Goal: Communication & Community: Answer question/provide support

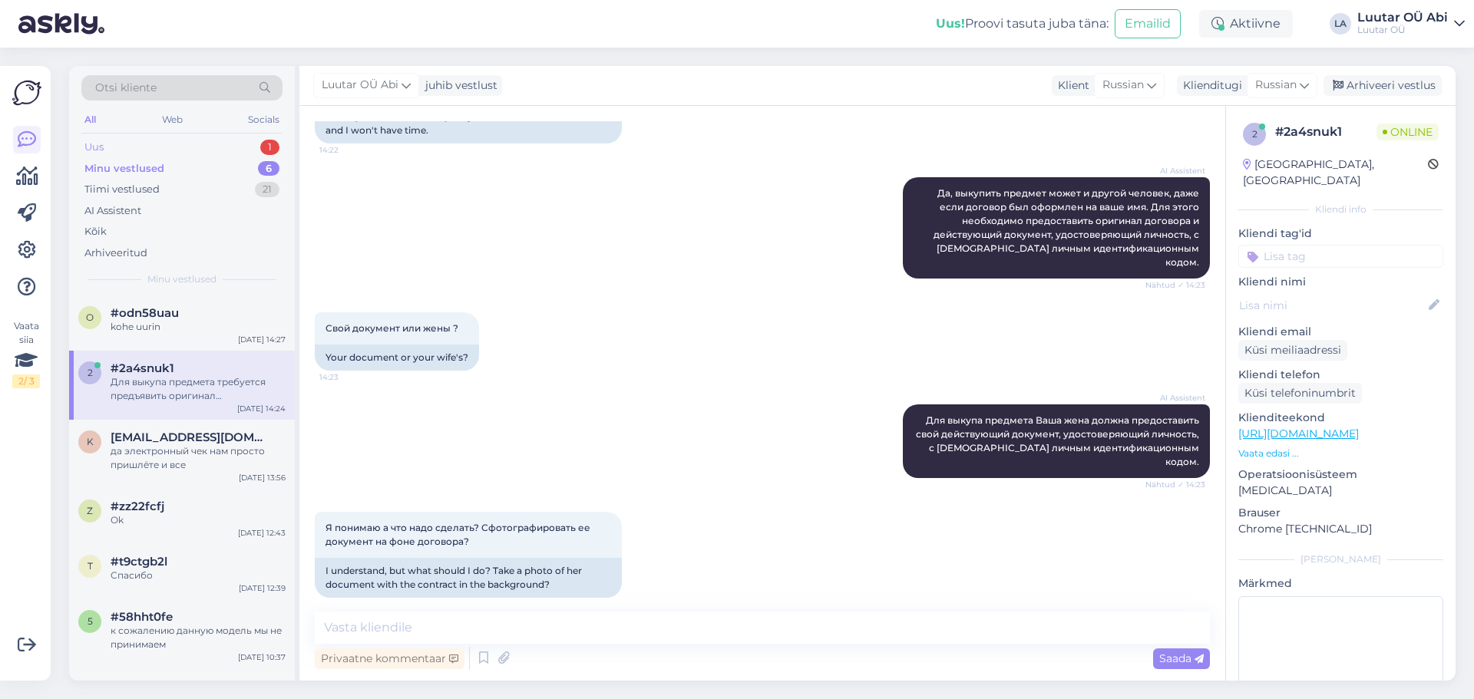
click at [195, 143] on div "Uus 1" at bounding box center [181, 147] width 201 height 21
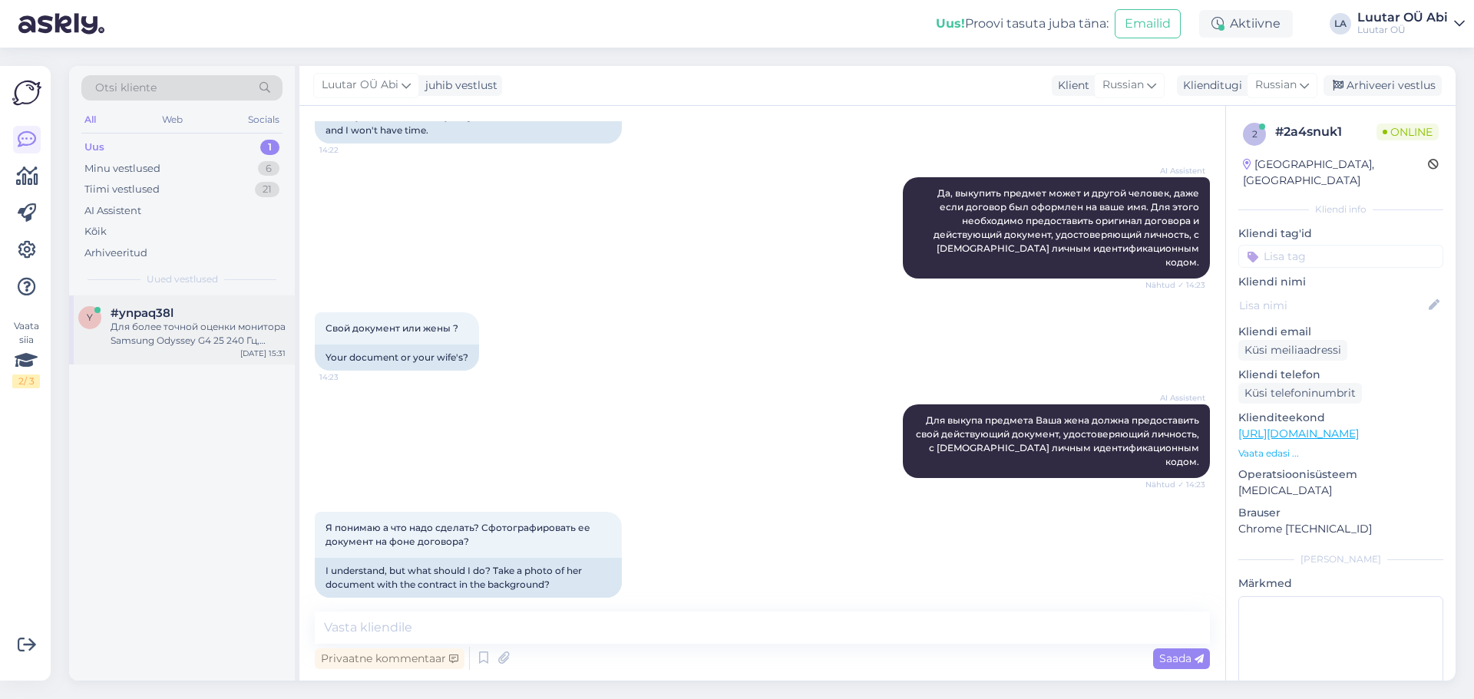
click at [223, 308] on div "#ynpaq38l" at bounding box center [198, 313] width 175 height 14
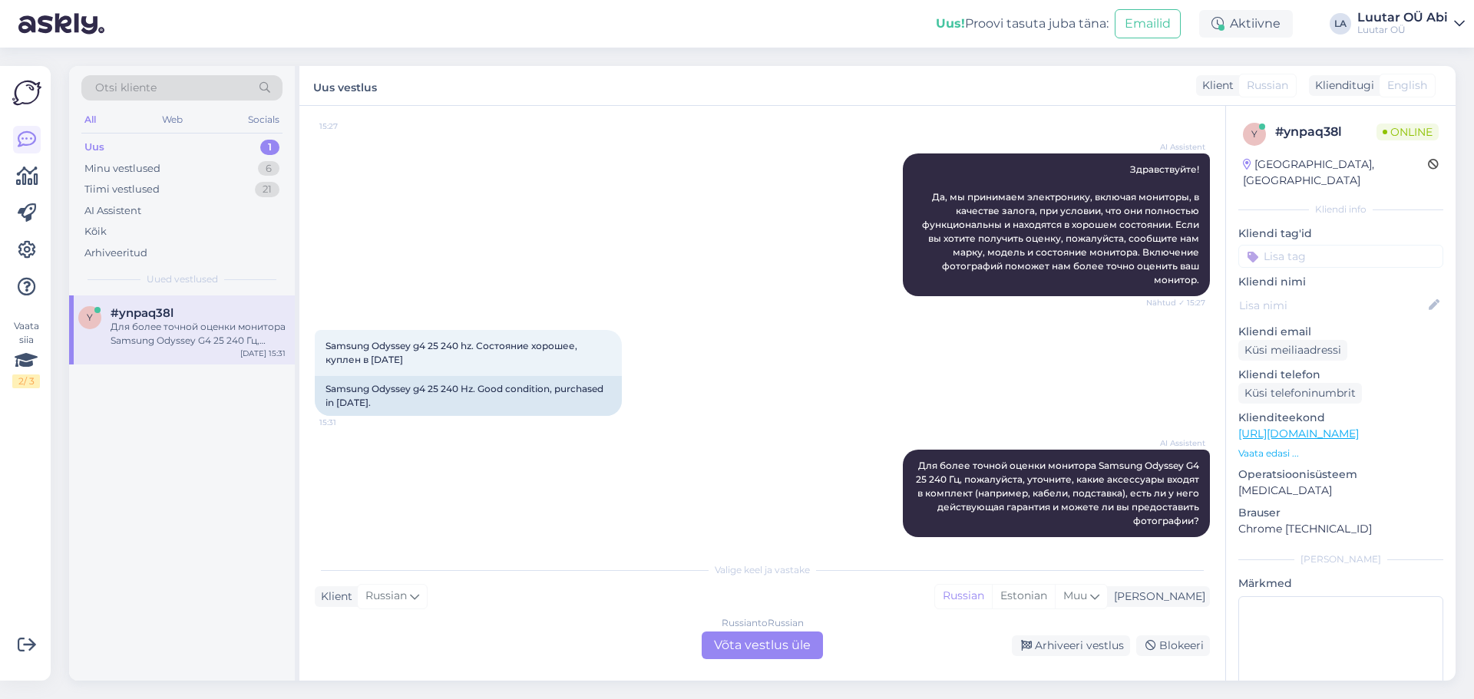
scroll to position [275, 0]
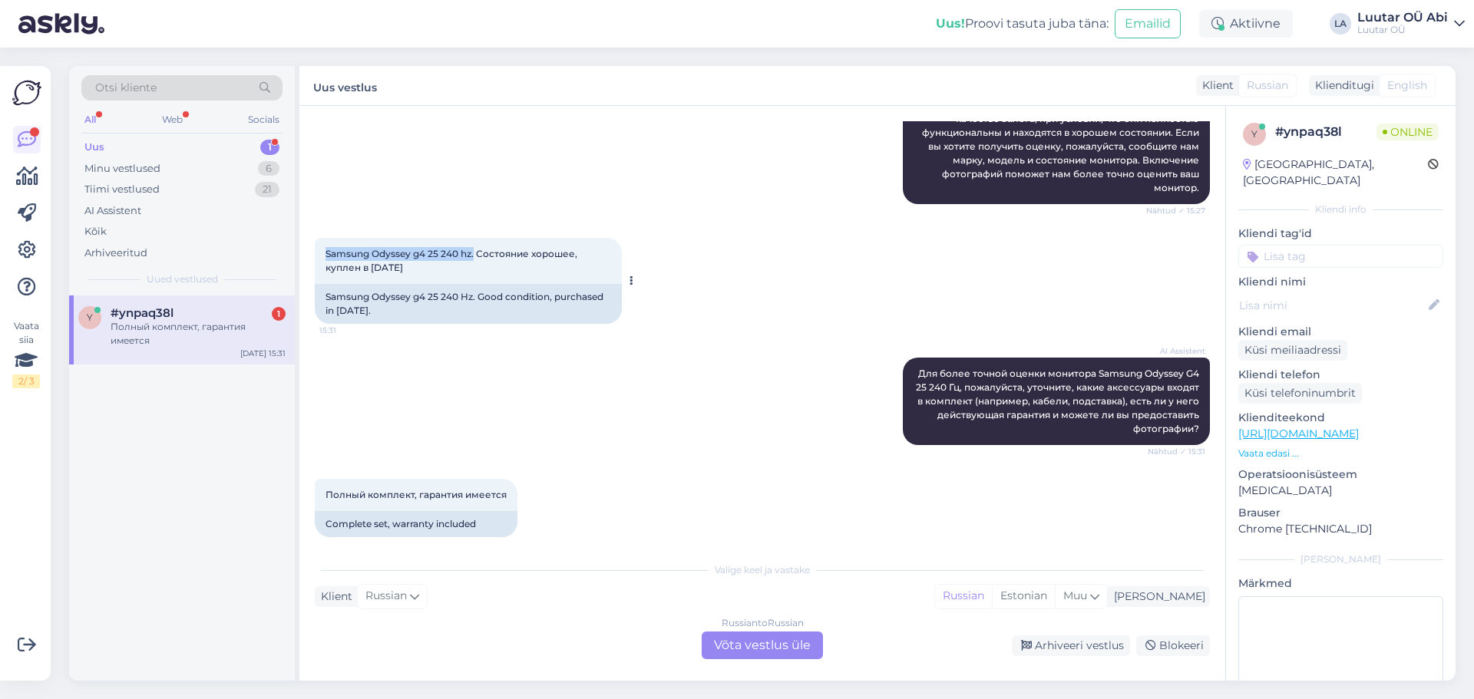
drag, startPoint x: 324, startPoint y: 239, endPoint x: 474, endPoint y: 241, distance: 150.5
click at [474, 241] on div "Samsung Odyssey g4 25 240 hz. Состояние хорошее, куплен в [DATE] 15:31" at bounding box center [468, 261] width 307 height 46
copy span "Samsung Odyssey g4 25 240 hz."
click at [778, 642] on div "Russian to Russian Võta vestlus üle" at bounding box center [762, 646] width 121 height 28
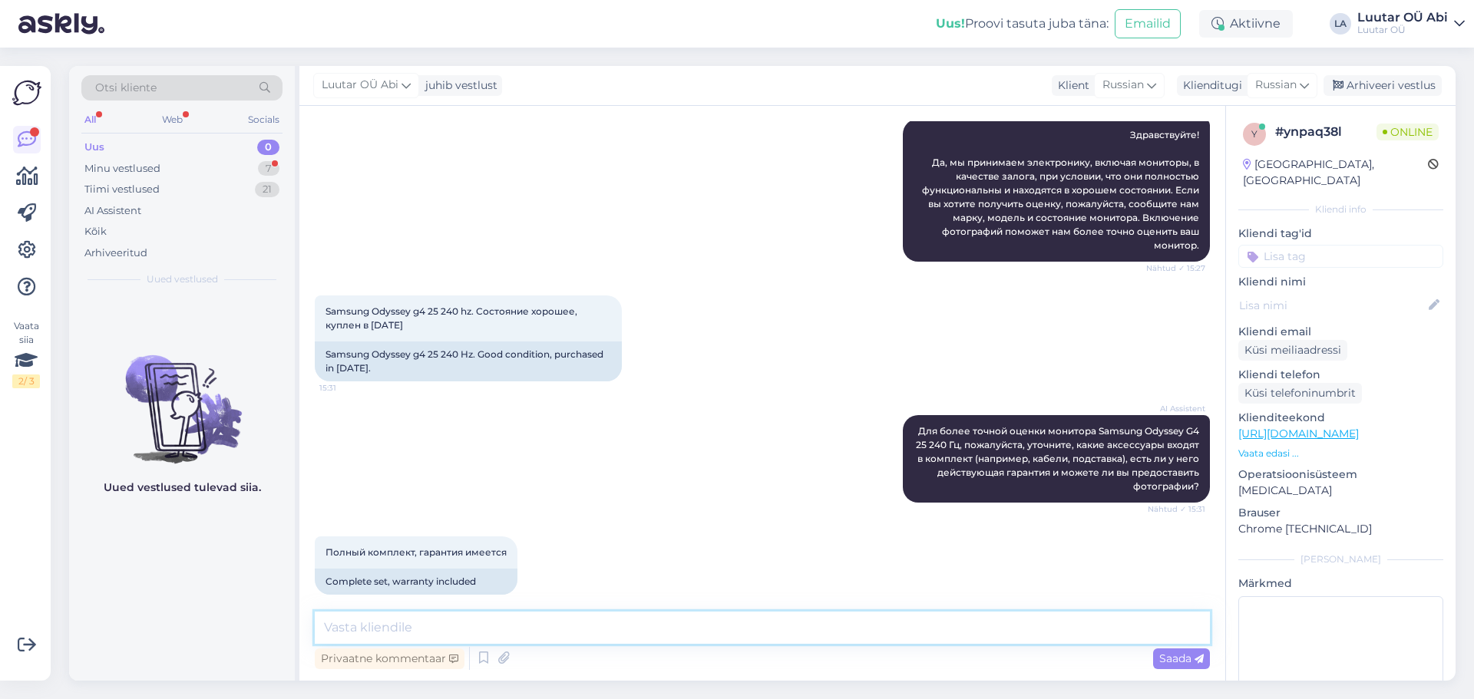
click at [745, 635] on textarea at bounding box center [762, 628] width 895 height 32
type textarea "минутку"
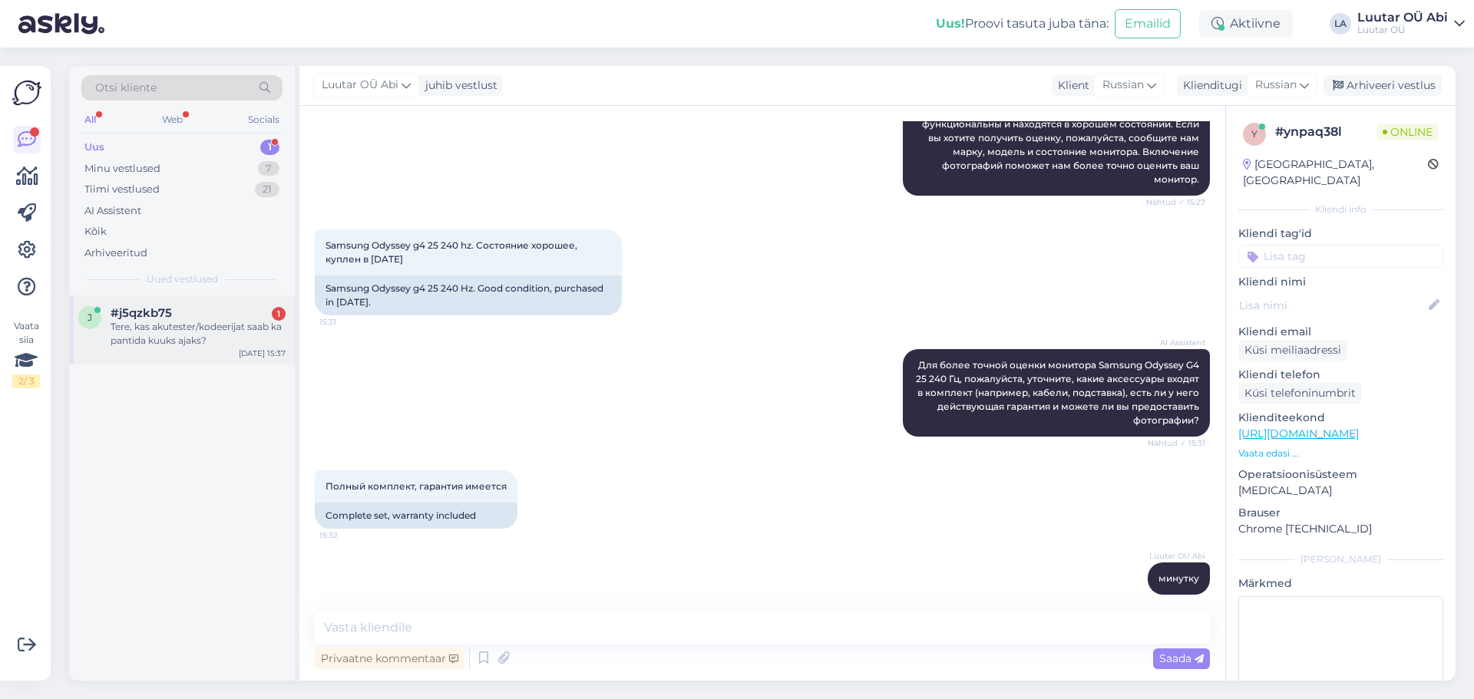
click at [228, 322] on div "Tere, kas akutester/kodeerijat saab ka pantida kuuks ajaks?" at bounding box center [198, 334] width 175 height 28
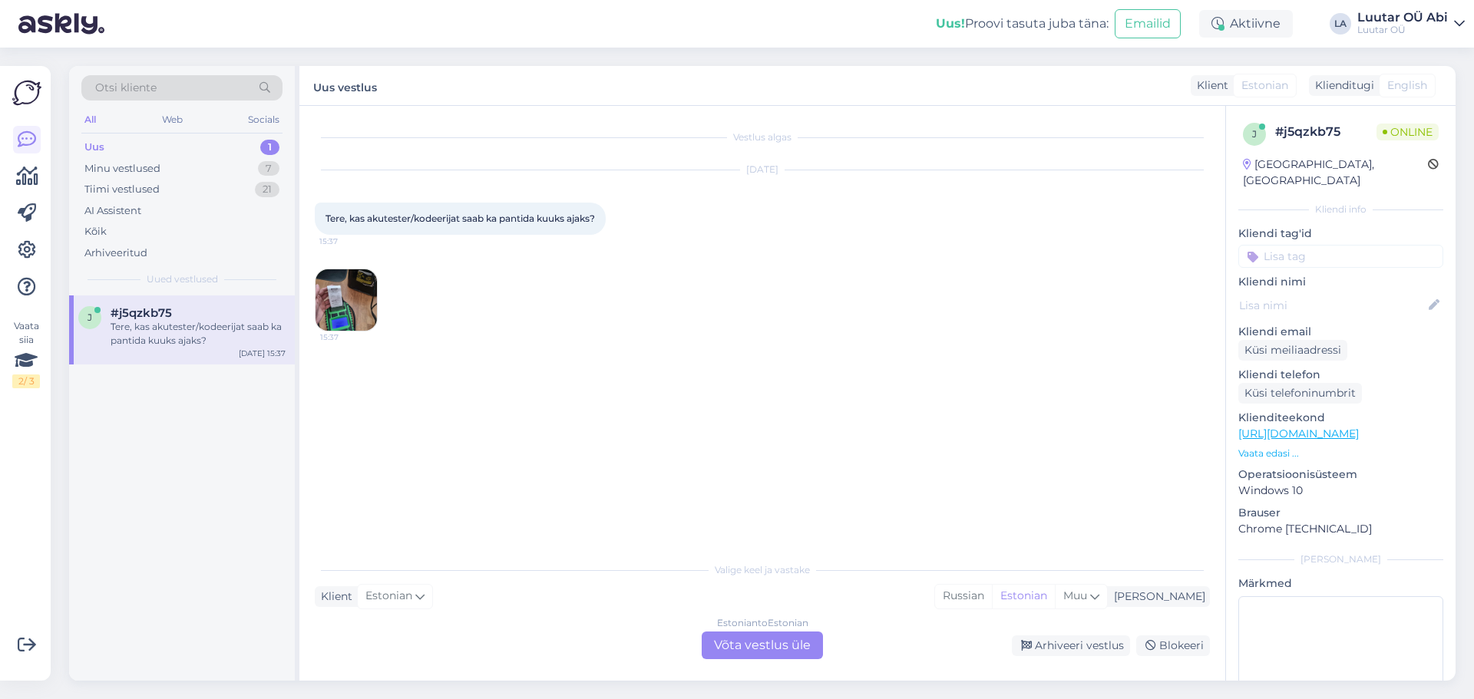
click at [362, 305] on img at bounding box center [346, 299] width 61 height 61
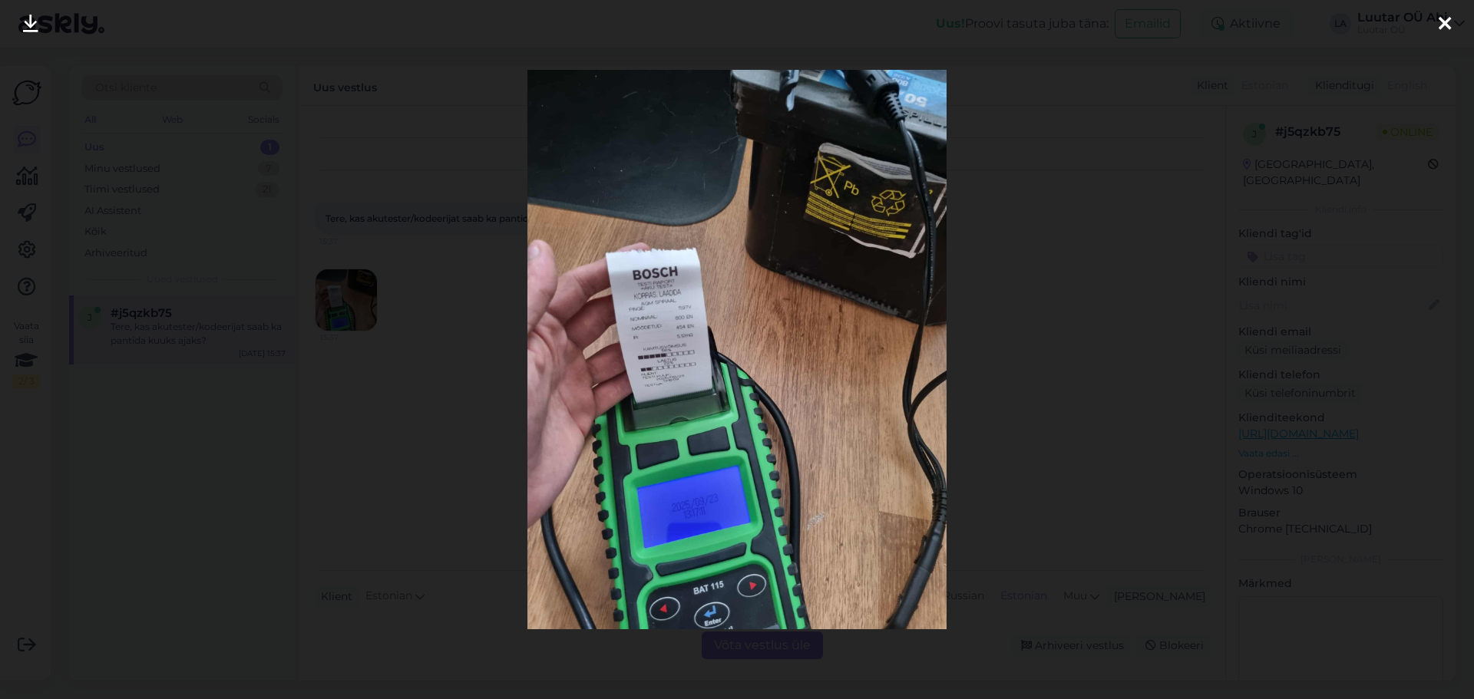
click at [422, 464] on div at bounding box center [737, 349] width 1474 height 699
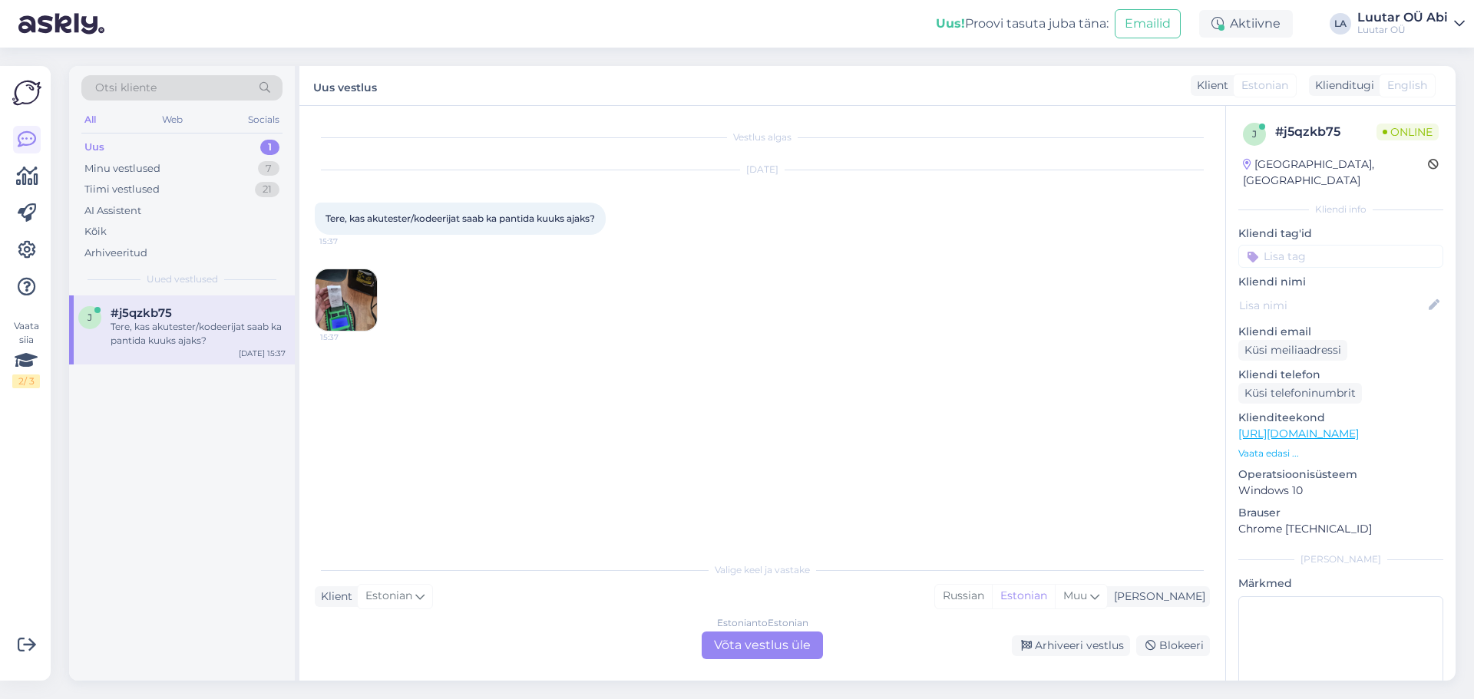
click at [355, 298] on img at bounding box center [346, 299] width 61 height 61
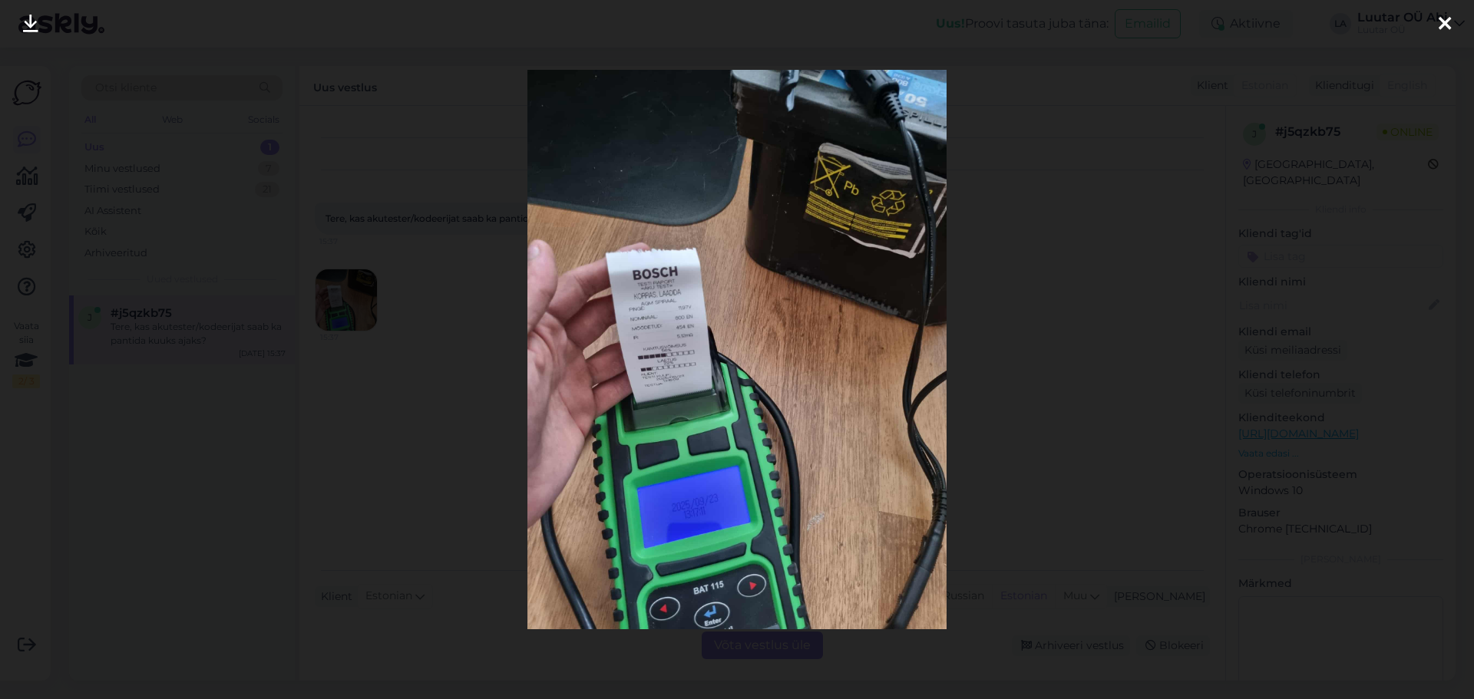
click at [1116, 214] on div at bounding box center [737, 349] width 1474 height 699
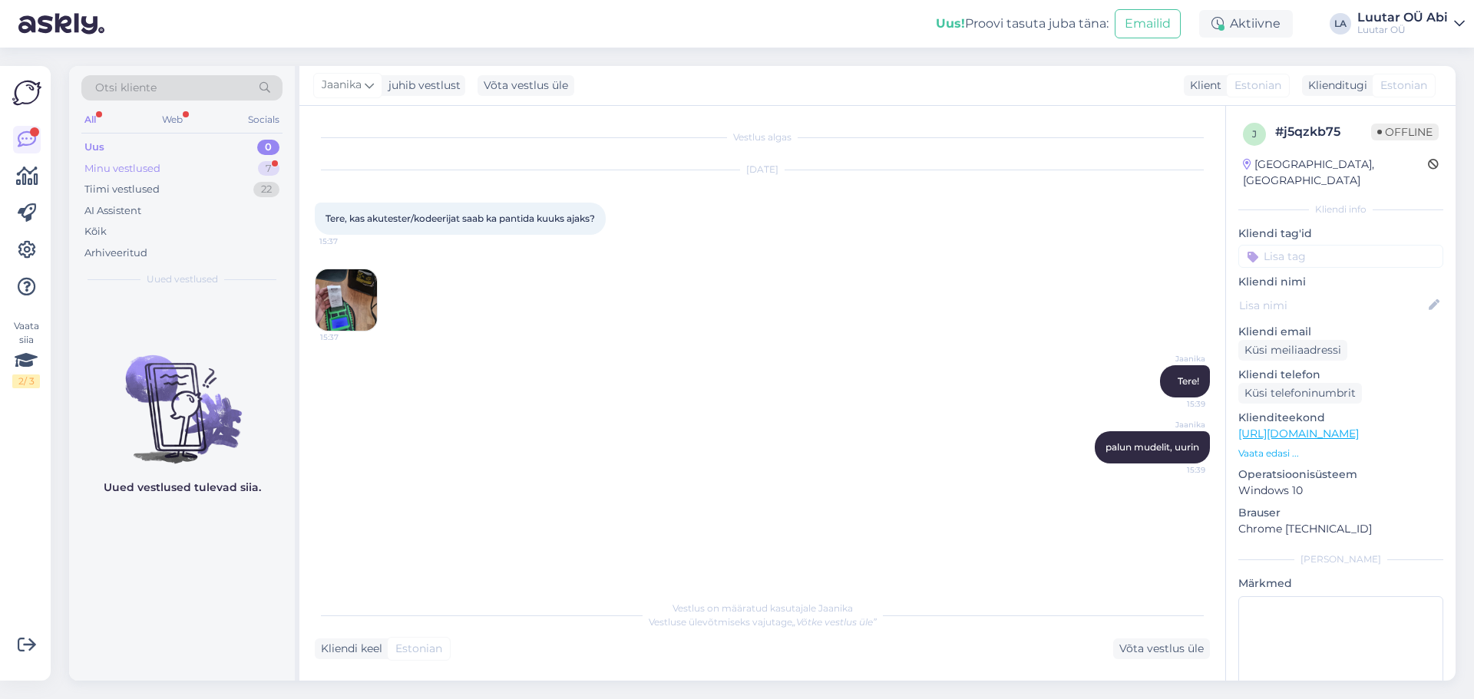
click at [221, 176] on div "Minu vestlused 7" at bounding box center [181, 168] width 201 height 21
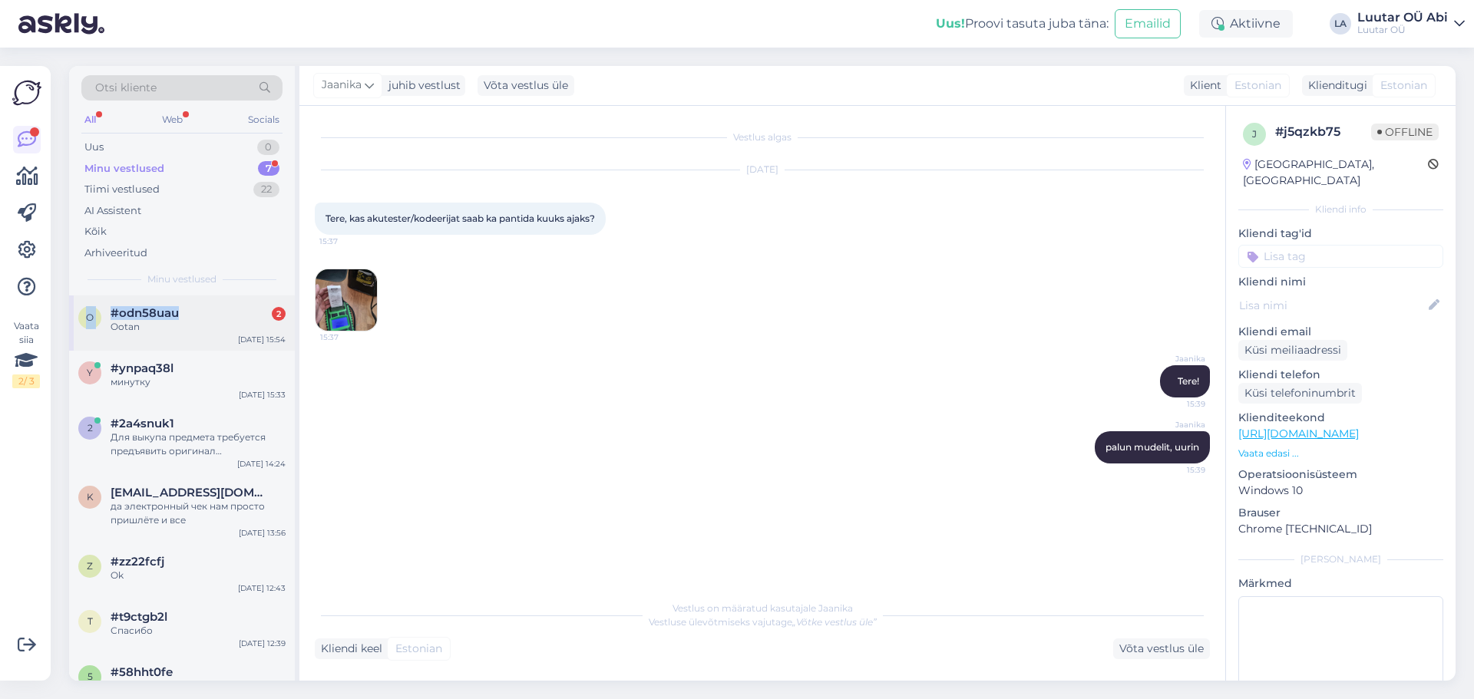
click at [222, 296] on div "Otsi kliente All Web Socials Uus 0 Minu vestlused 7 Tiimi vestlused 22 AI Assis…" at bounding box center [184, 373] width 230 height 615
click at [236, 306] on div "#odn58uau 2" at bounding box center [198, 313] width 175 height 14
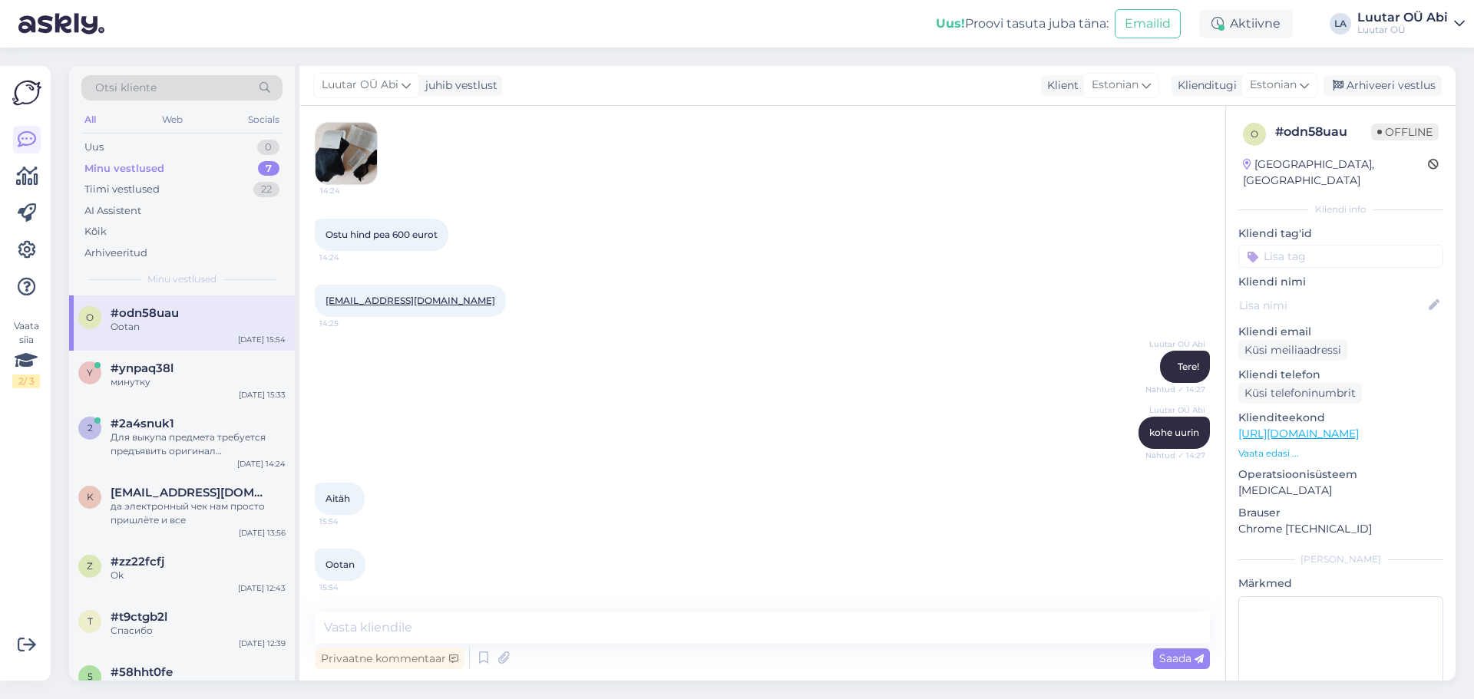
click at [654, 373] on div "Luutar OÜ Abi Tere! Nähtud ✓ 14:27" at bounding box center [762, 367] width 895 height 66
click at [590, 326] on div "[EMAIL_ADDRESS][DOMAIN_NAME] 14:25" at bounding box center [762, 301] width 895 height 66
click at [412, 634] on textarea at bounding box center [762, 628] width 895 height 32
type textarea "saame pakkuda komisjonimüüki"
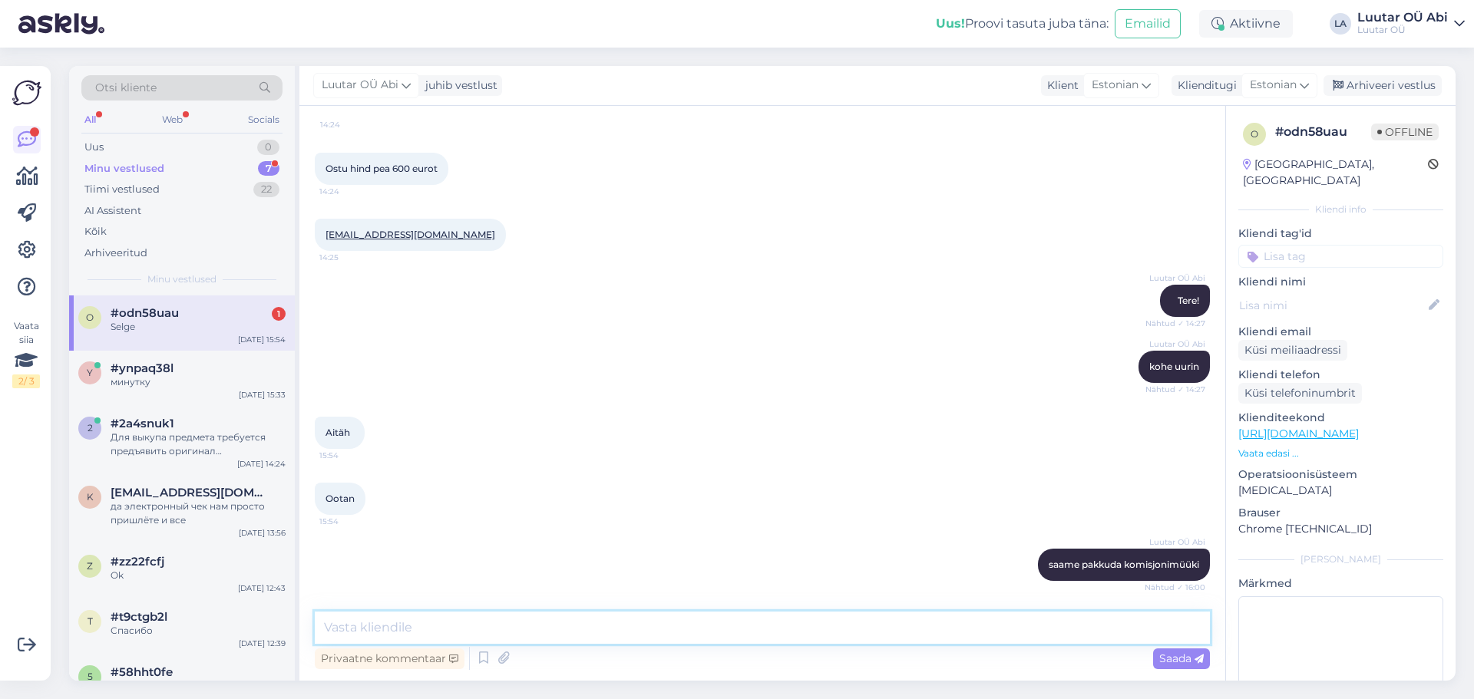
scroll to position [375, 0]
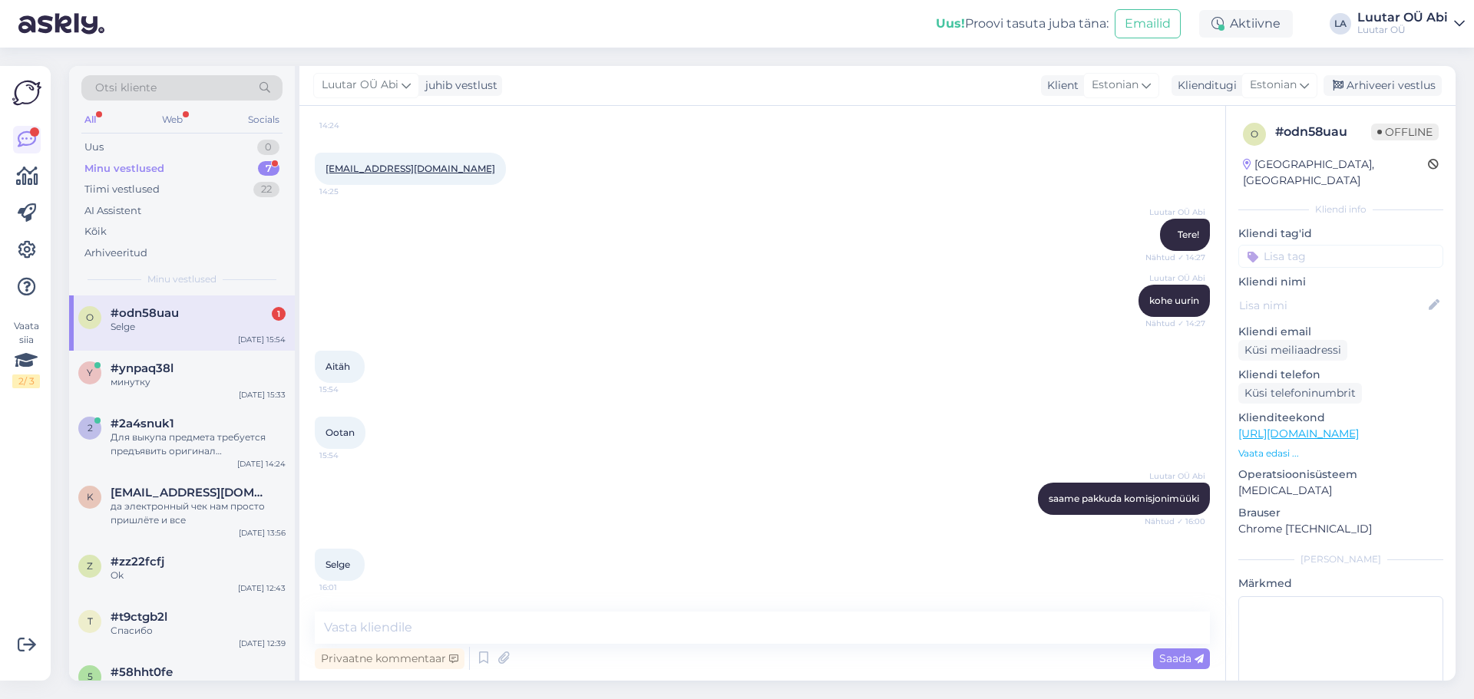
click at [502, 329] on div "Luutar [PERSON_NAME] kohe uurin Nähtud ✓ 14:27" at bounding box center [762, 301] width 895 height 66
click at [211, 331] on div "Selge" at bounding box center [198, 327] width 175 height 14
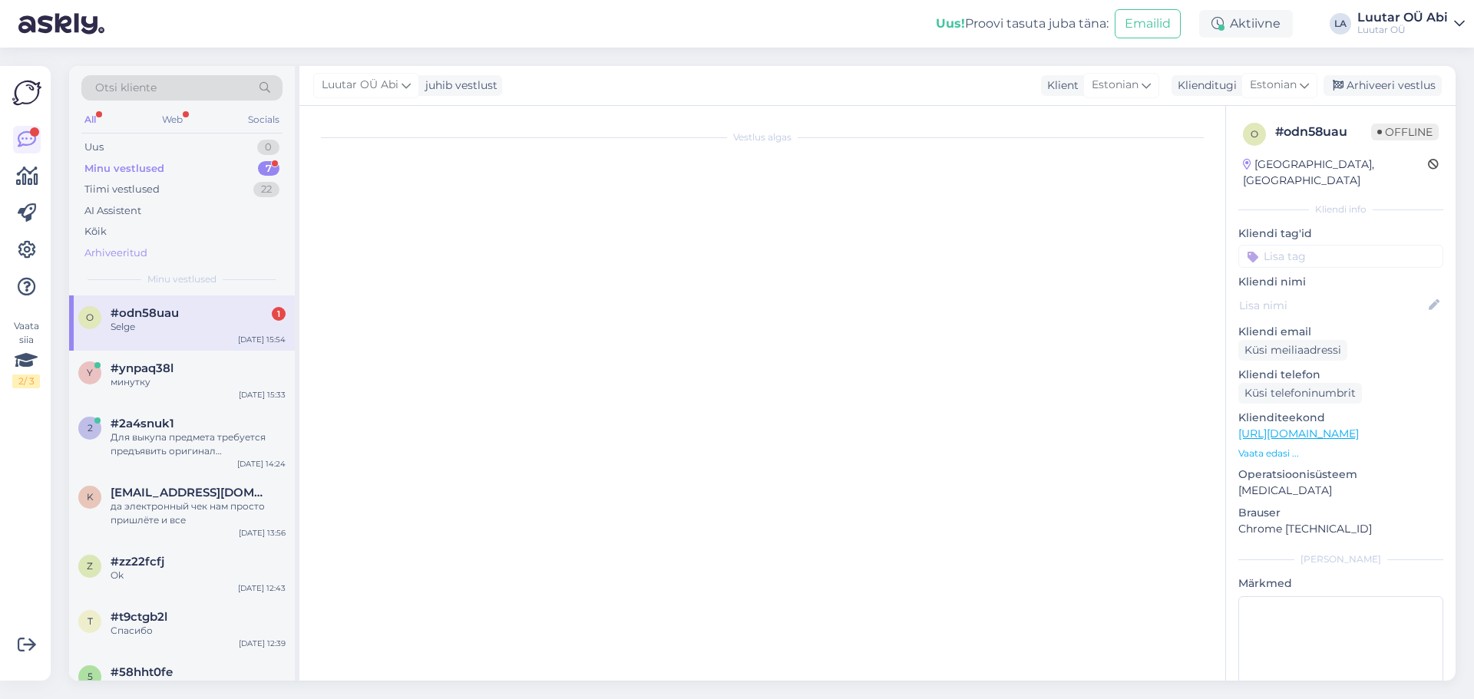
scroll to position [0, 0]
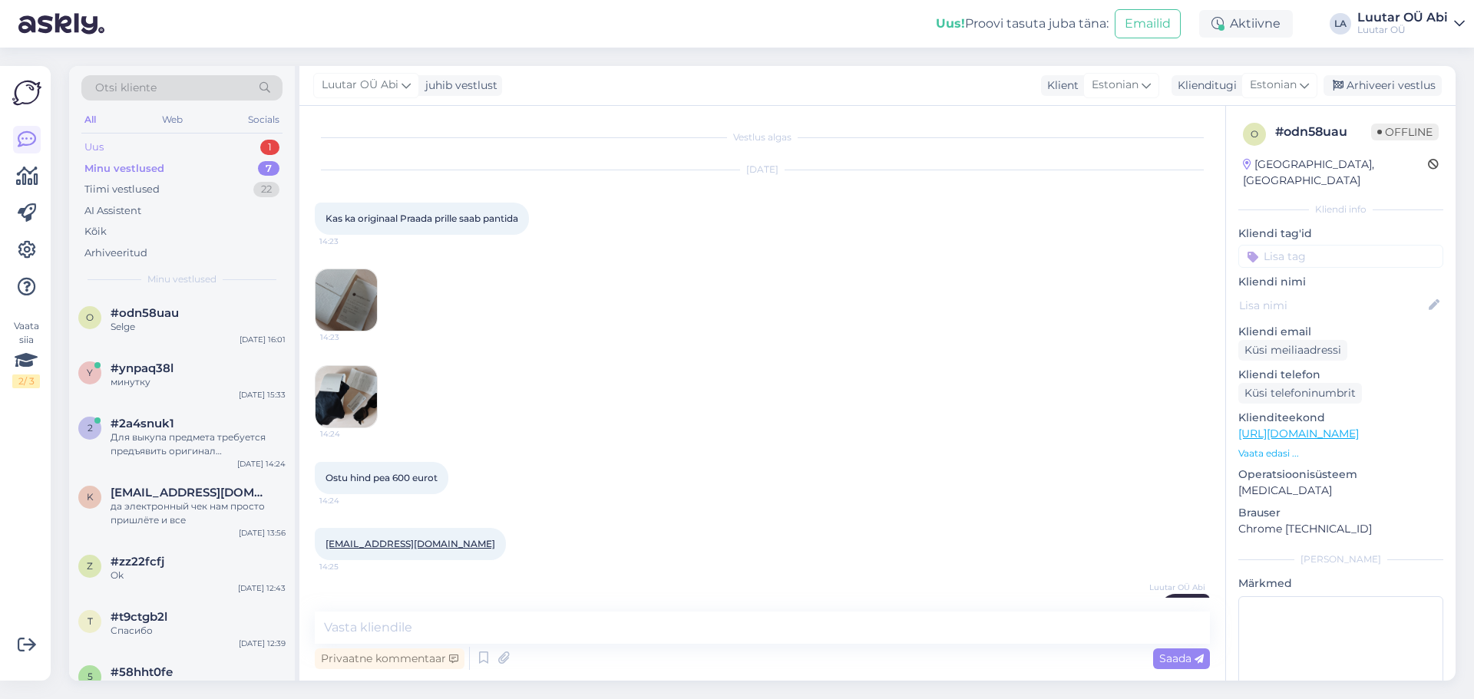
click at [167, 148] on div "Uus 1" at bounding box center [181, 147] width 201 height 21
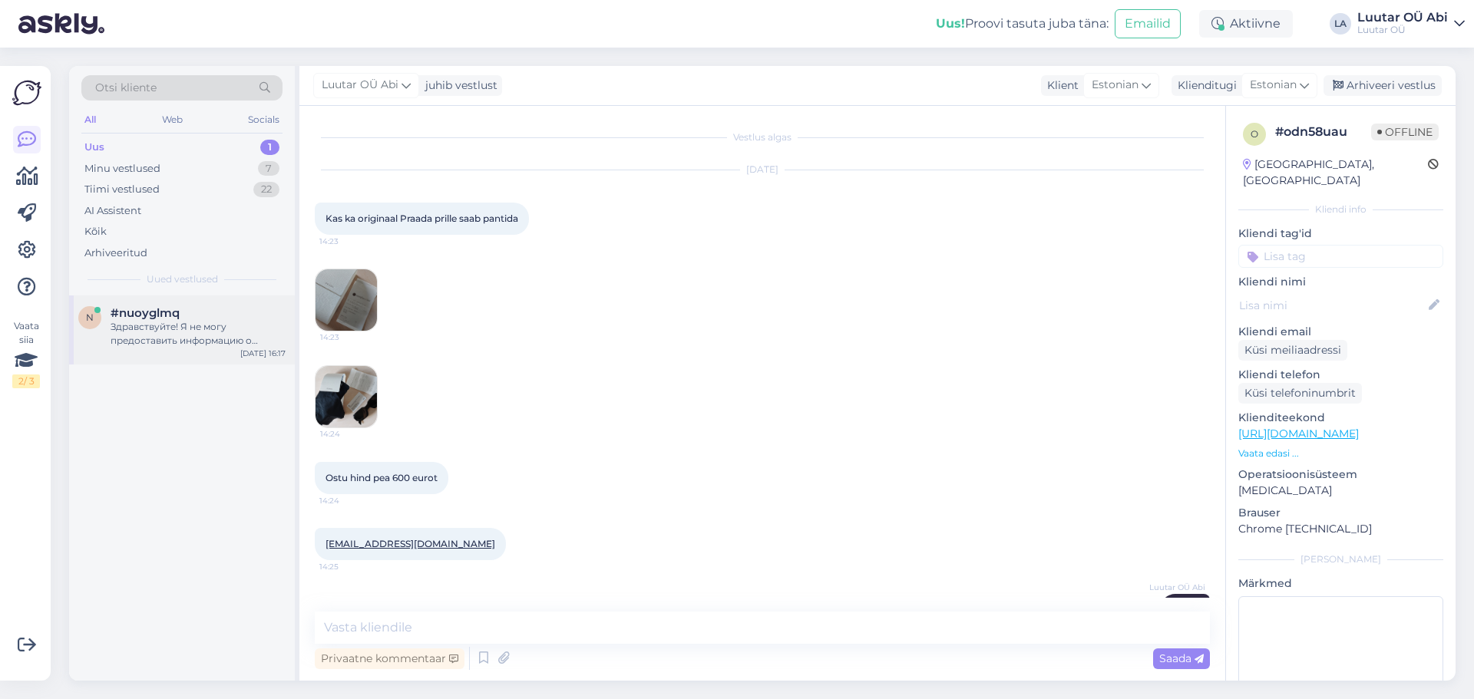
click at [185, 302] on div "n #nuoyglmq Здравствуйте! Я не могу предоставить информацию о наличии и цене зо…" at bounding box center [182, 330] width 226 height 69
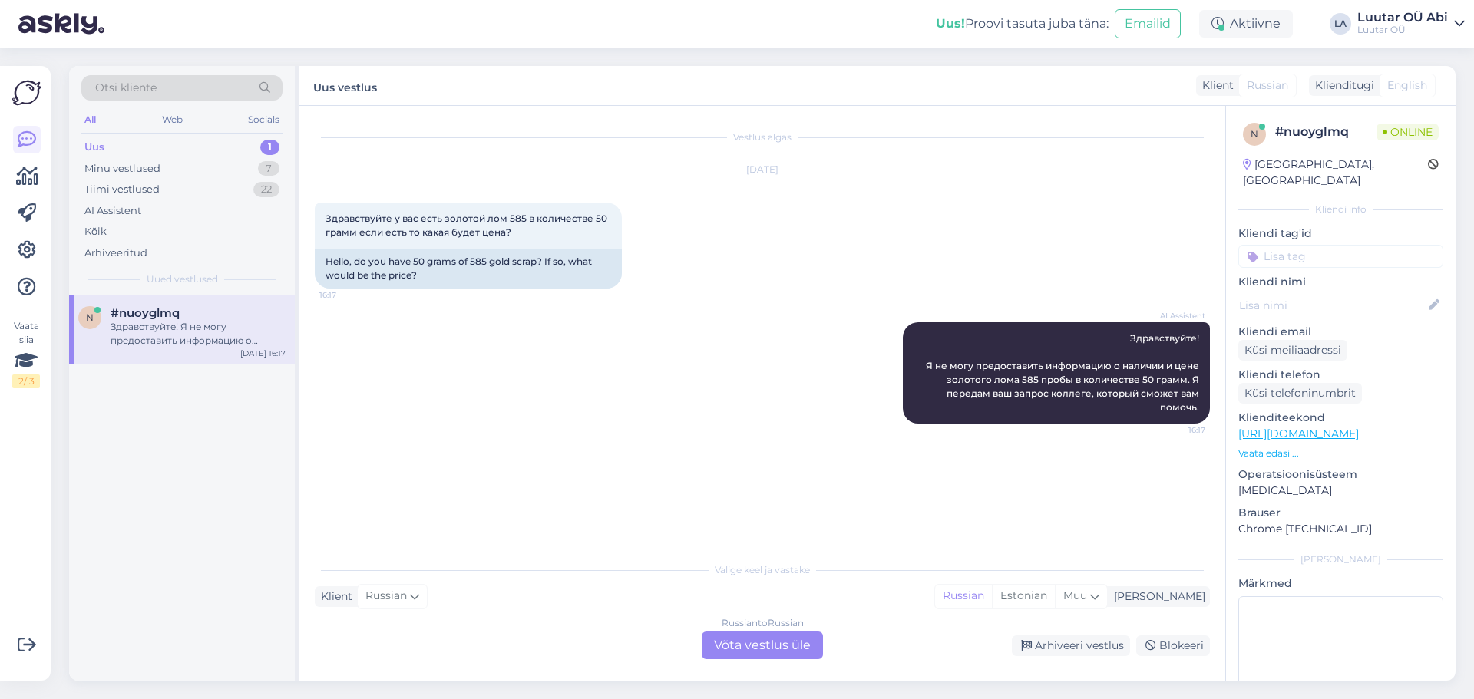
click at [742, 643] on div "Russian to Russian Võta vestlus üle" at bounding box center [762, 646] width 121 height 28
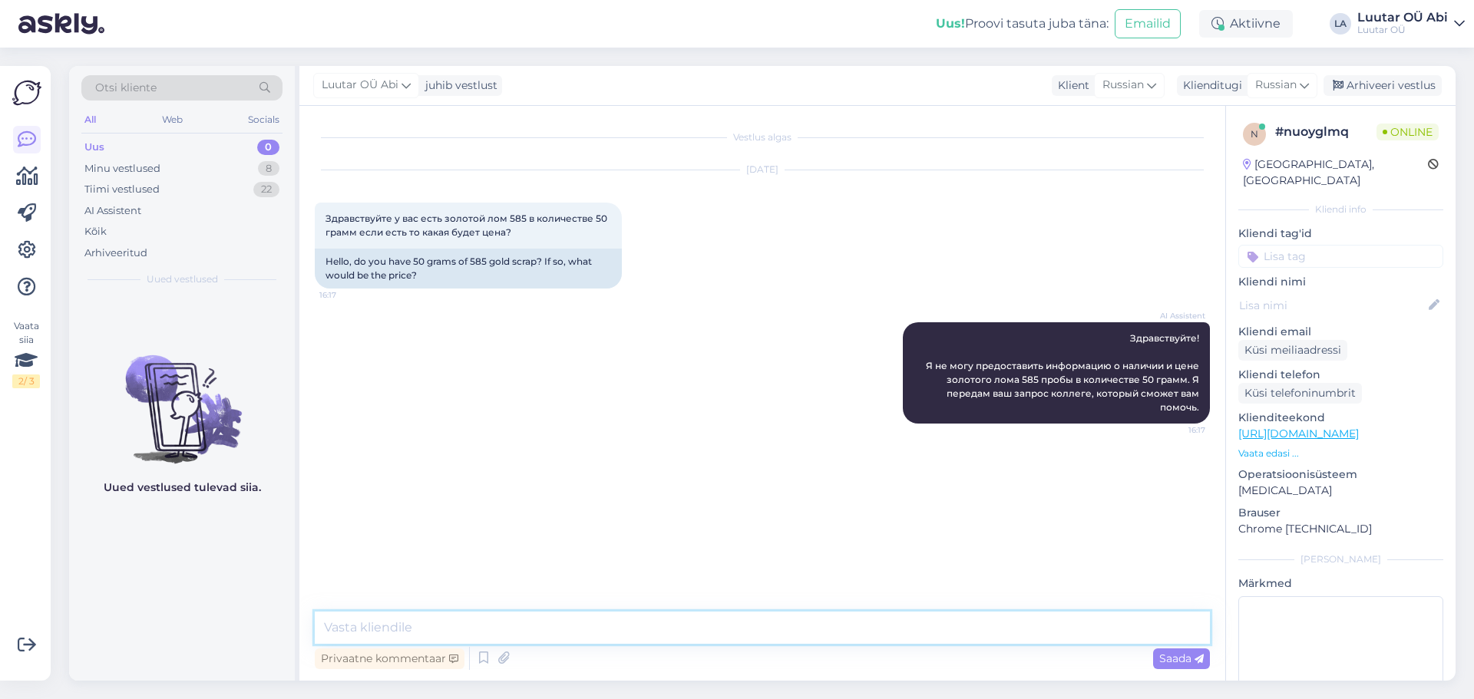
click at [690, 631] on textarea at bounding box center [762, 628] width 895 height 32
click at [685, 617] on textarea at bounding box center [762, 628] width 895 height 32
click at [351, 623] on textarea "585* 54€/g" at bounding box center [762, 628] width 895 height 32
type textarea "585* проба лома сейчас по 54€/g"
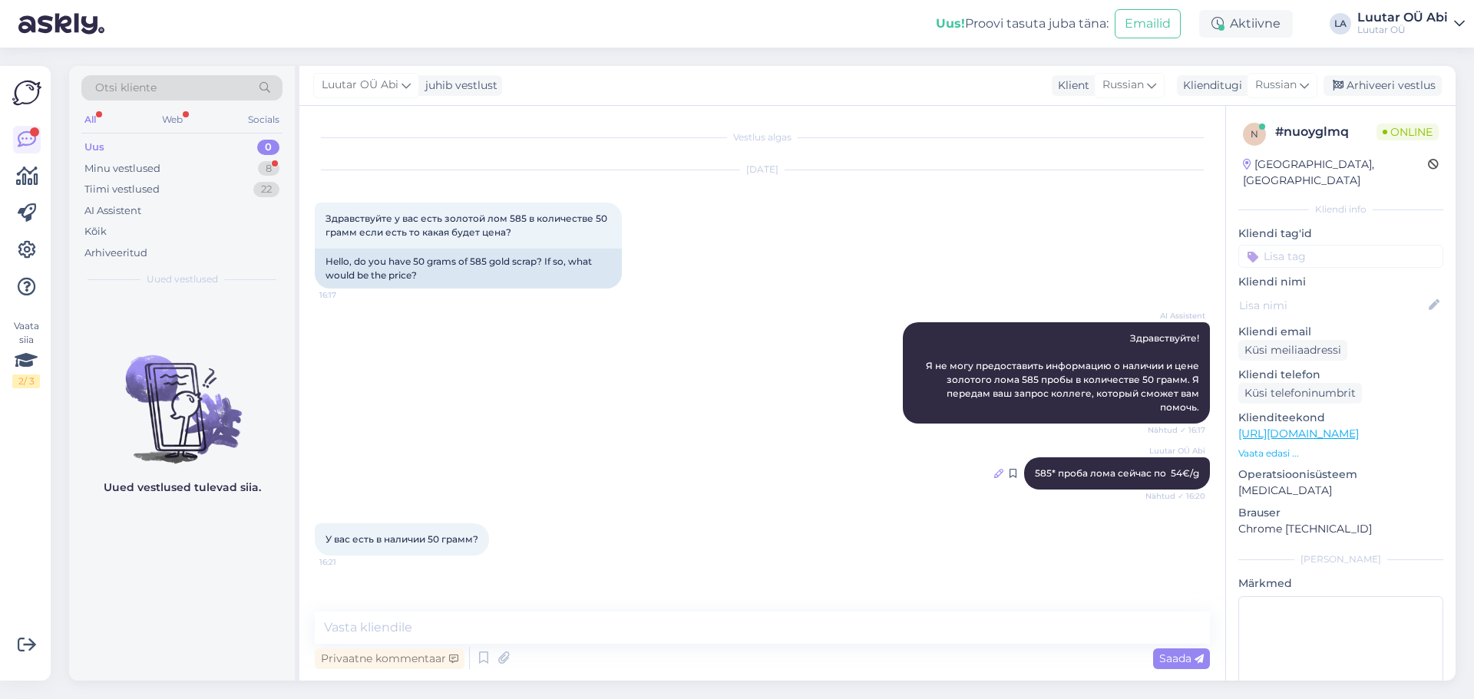
drag, startPoint x: 1133, startPoint y: 474, endPoint x: 999, endPoint y: 473, distance: 134.3
click at [999, 473] on icon at bounding box center [998, 473] width 9 height 9
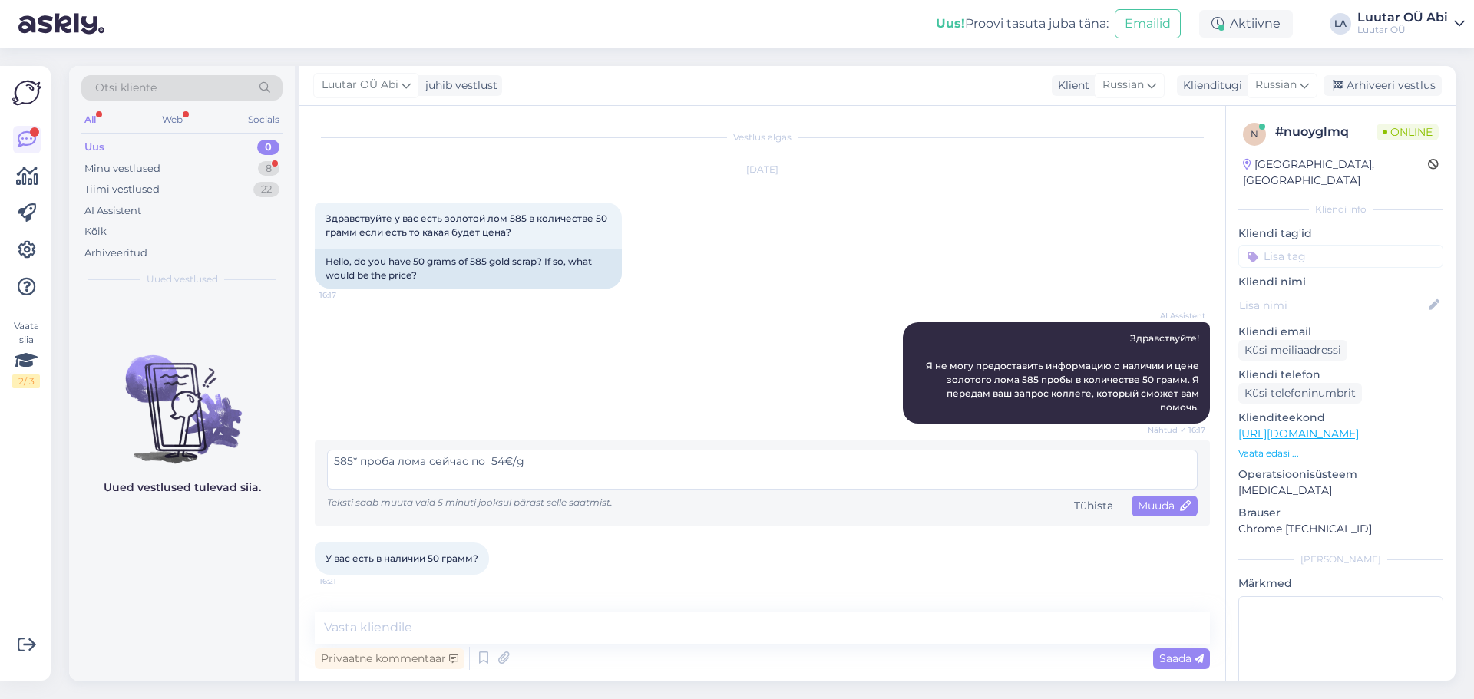
click at [503, 463] on textarea "585* проба лома сейчас по 54€/g" at bounding box center [762, 470] width 871 height 40
type textarea "585* проба лома сейчас по 58€/g"
click at [1168, 510] on span "Muuda" at bounding box center [1165, 506] width 54 height 14
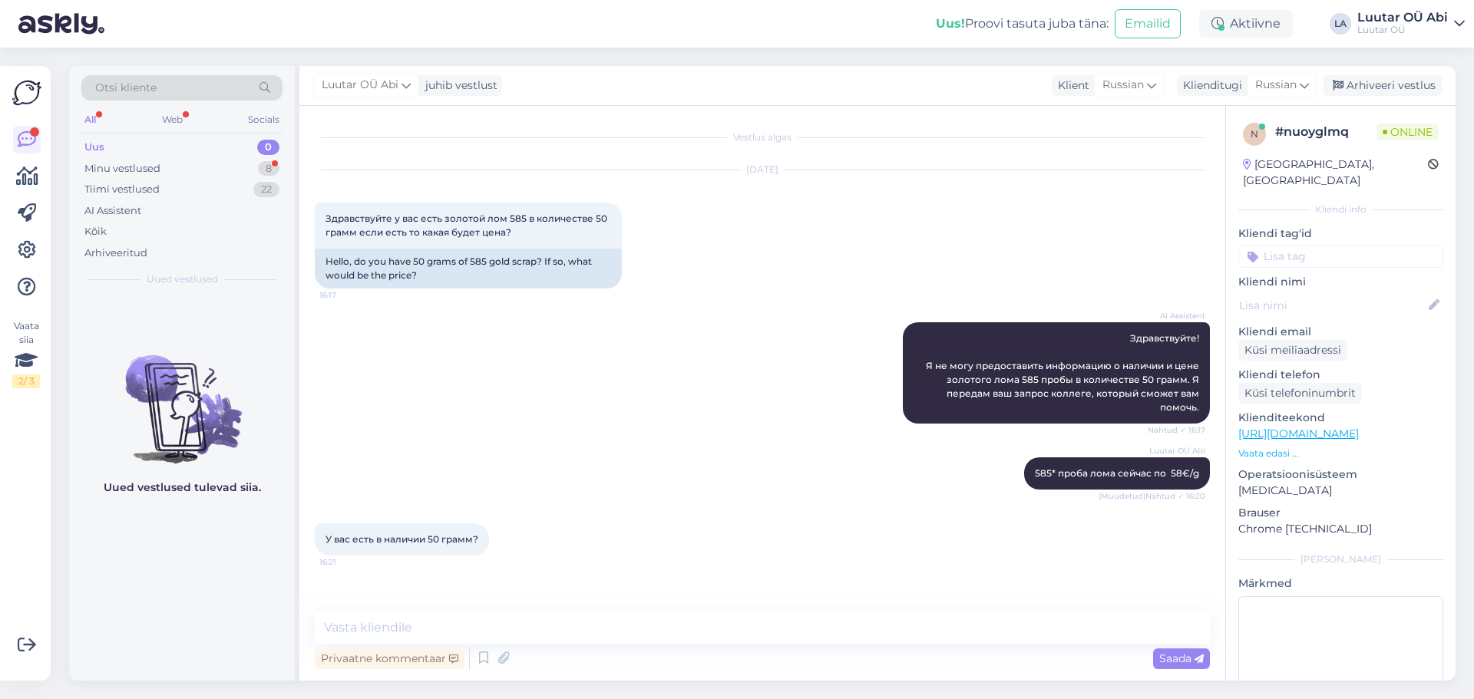
click at [848, 445] on div "Luutar OÜ Abi 585* проба лома сейчас по 58€/g (Muudetud) Nähtud ✓ 16:20" at bounding box center [762, 474] width 895 height 66
click at [343, 634] on textarea at bounding box center [762, 628] width 895 height 32
type textarea "цену"
click at [230, 188] on div "Tiimi vestlused 14" at bounding box center [181, 189] width 201 height 21
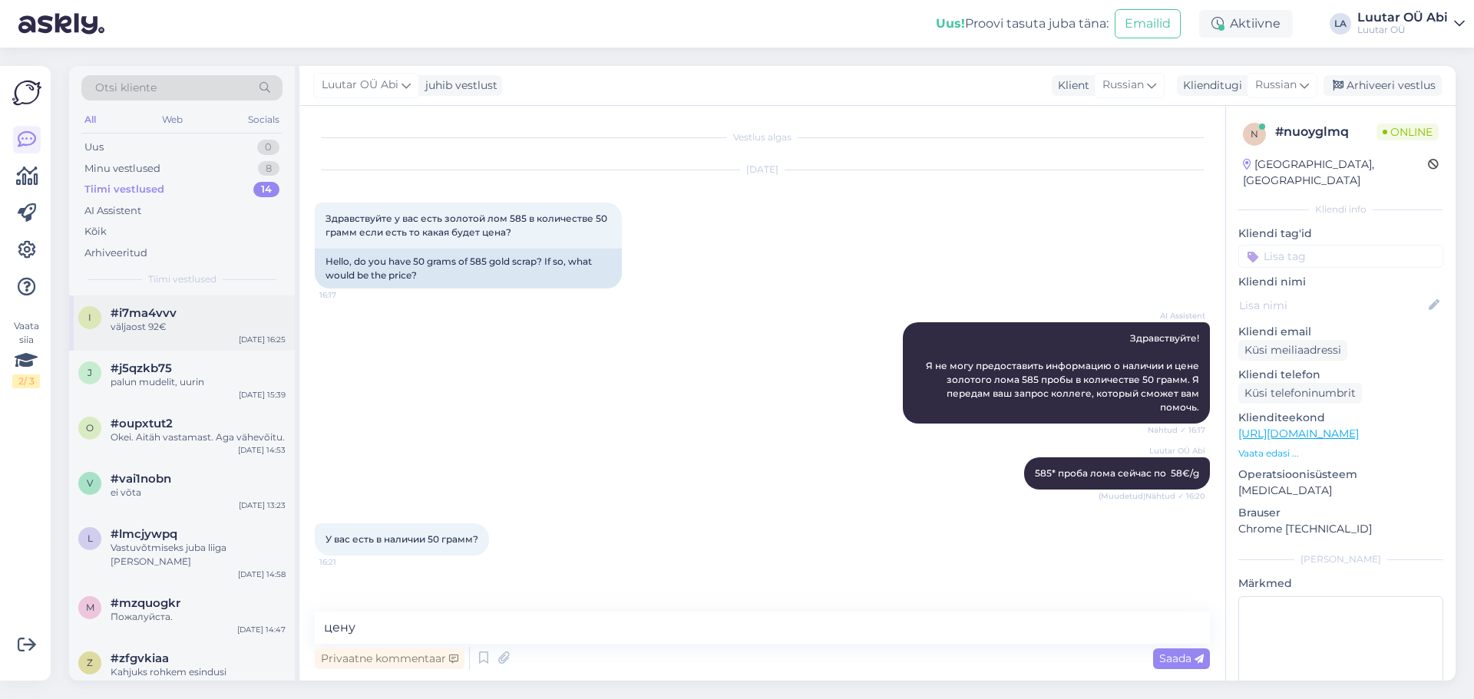
drag, startPoint x: 225, startPoint y: 327, endPoint x: 234, endPoint y: 331, distance: 10.0
click at [226, 327] on div "väljaost 92€" at bounding box center [198, 327] width 175 height 14
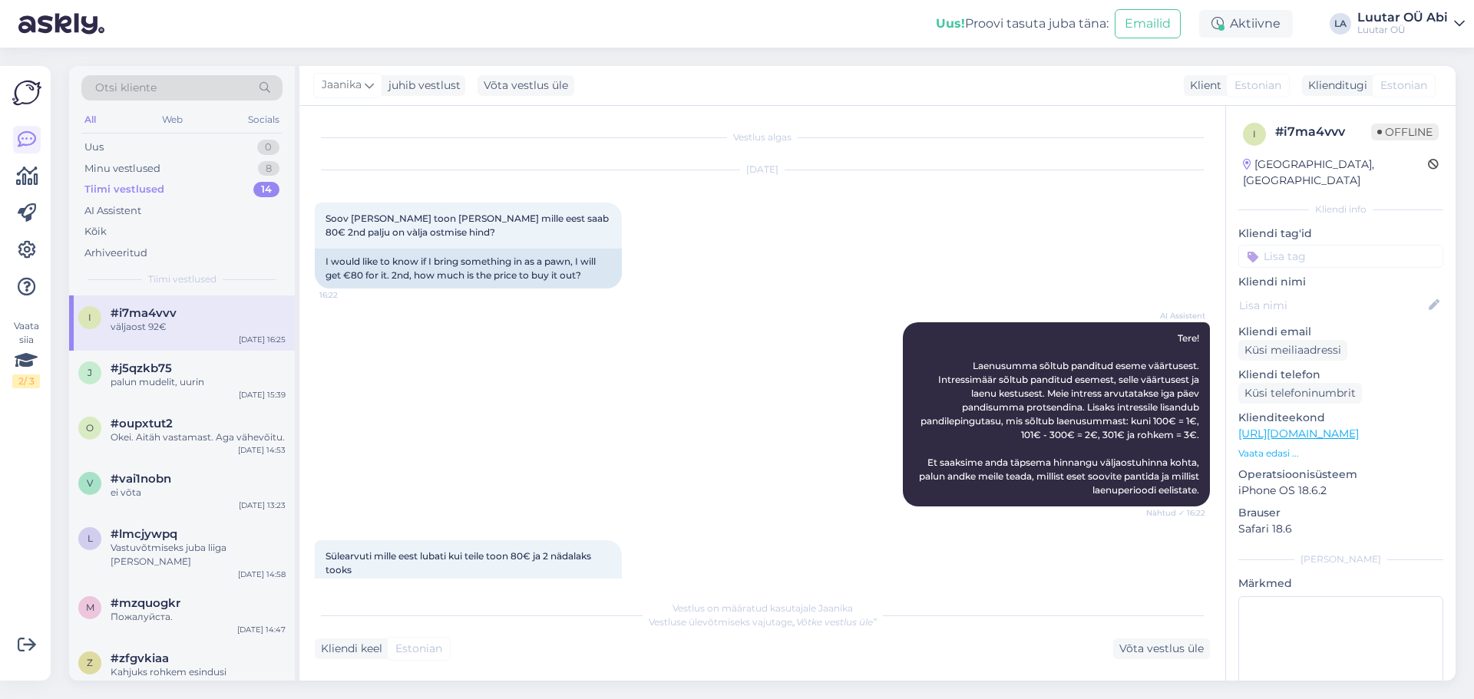
scroll to position [398, 0]
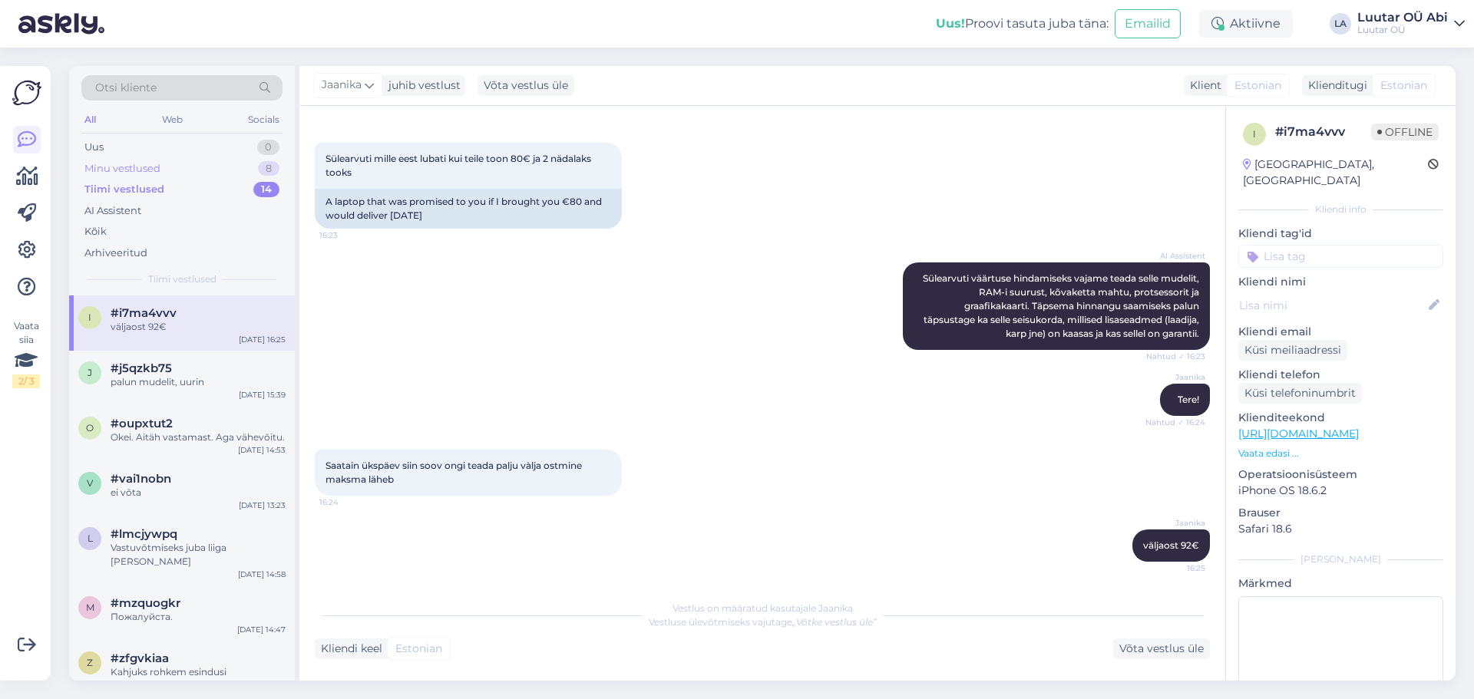
click at [190, 175] on div "Minu vestlused 8" at bounding box center [181, 168] width 201 height 21
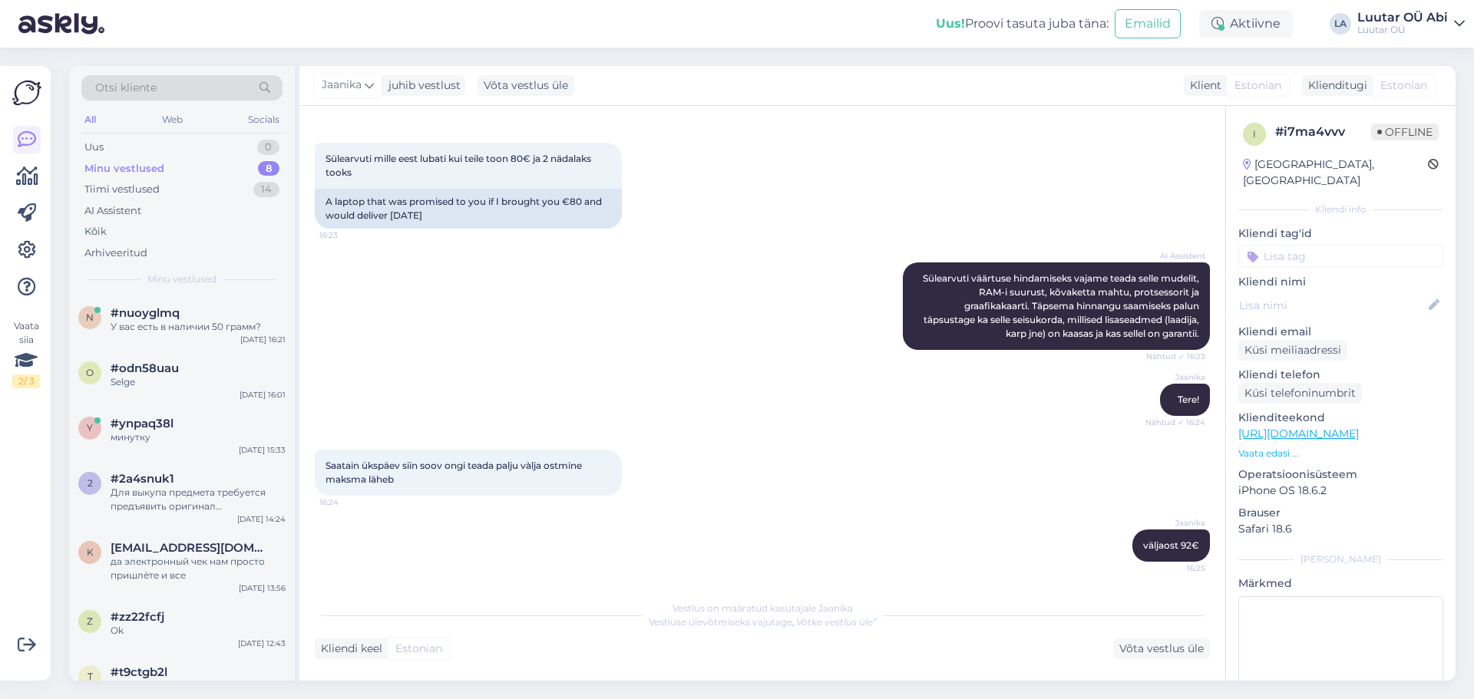
click at [214, 169] on div "Minu vestlused 8" at bounding box center [181, 168] width 201 height 21
click at [233, 330] on div "У вас есть в наличии 50 грамм?" at bounding box center [198, 327] width 175 height 14
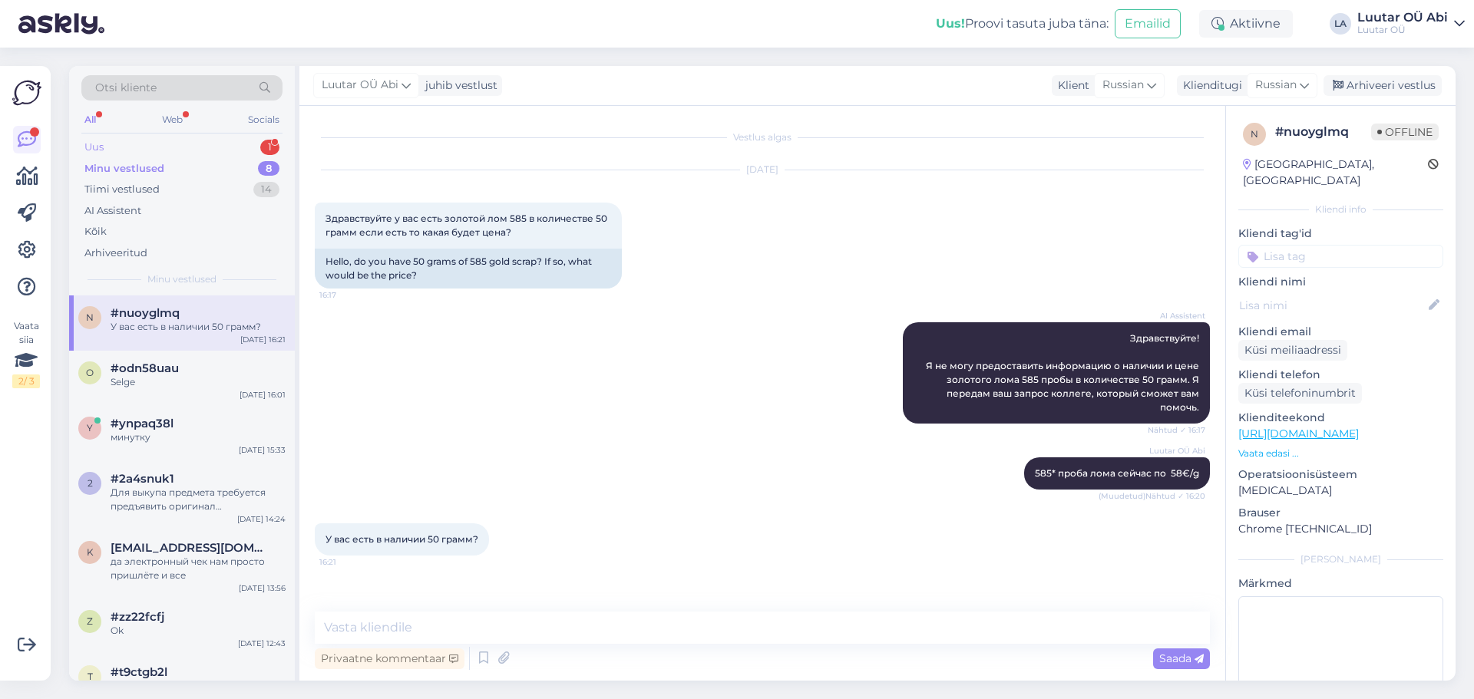
click at [246, 147] on div "Uus 1" at bounding box center [181, 147] width 201 height 21
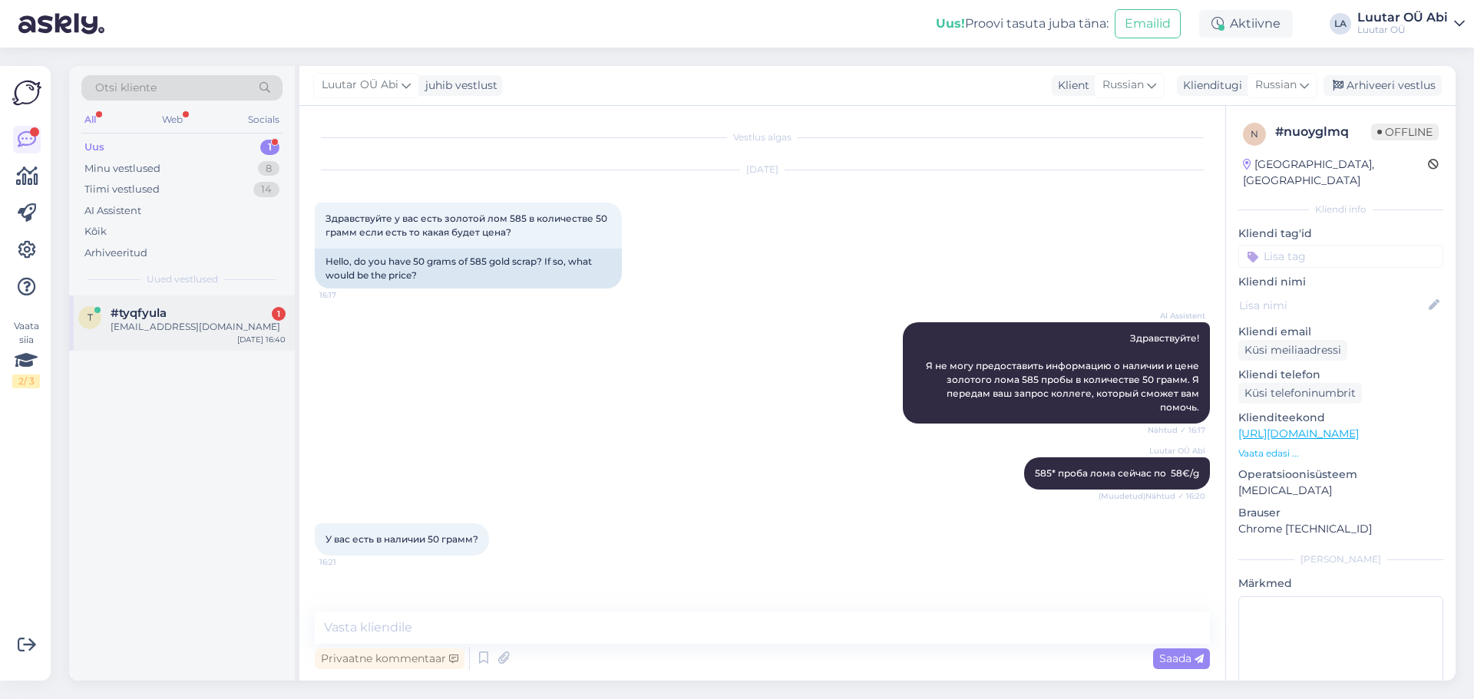
click at [235, 308] on div "#tyqfyula 1" at bounding box center [198, 313] width 175 height 14
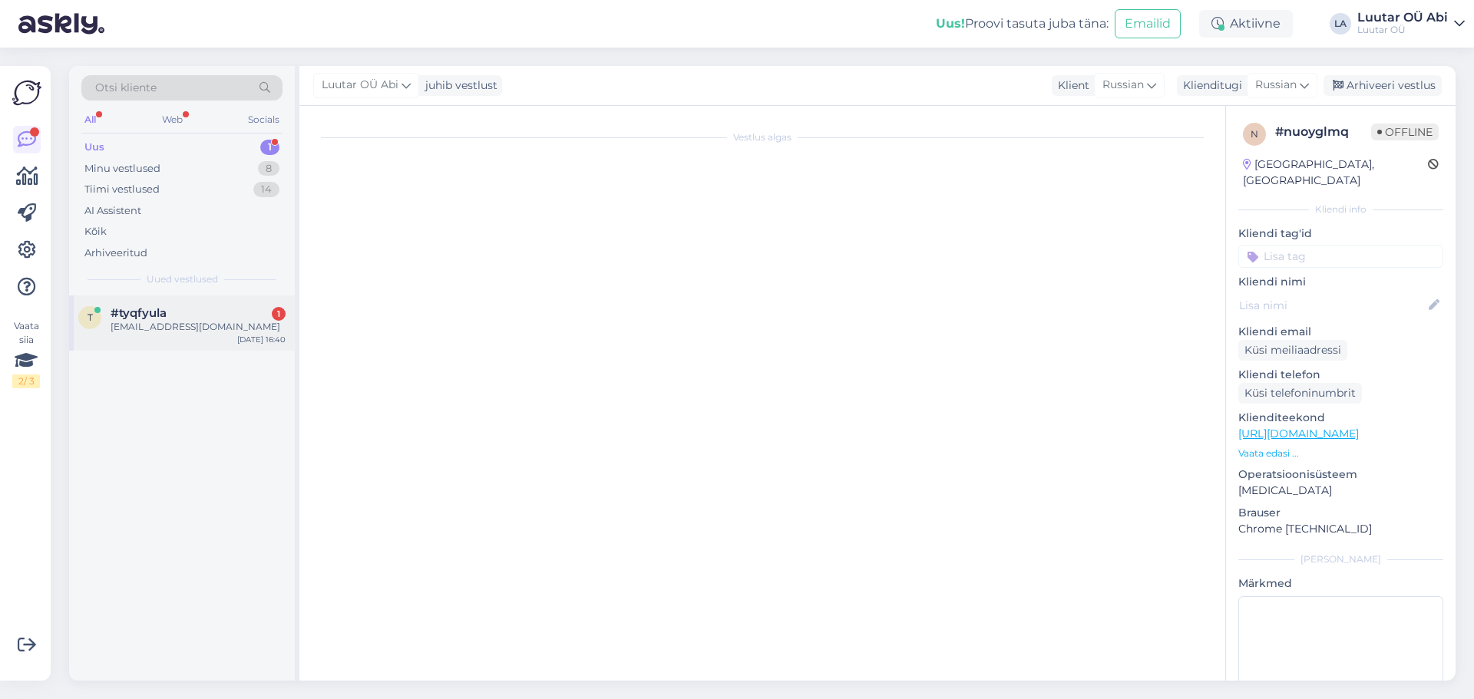
scroll to position [48, 0]
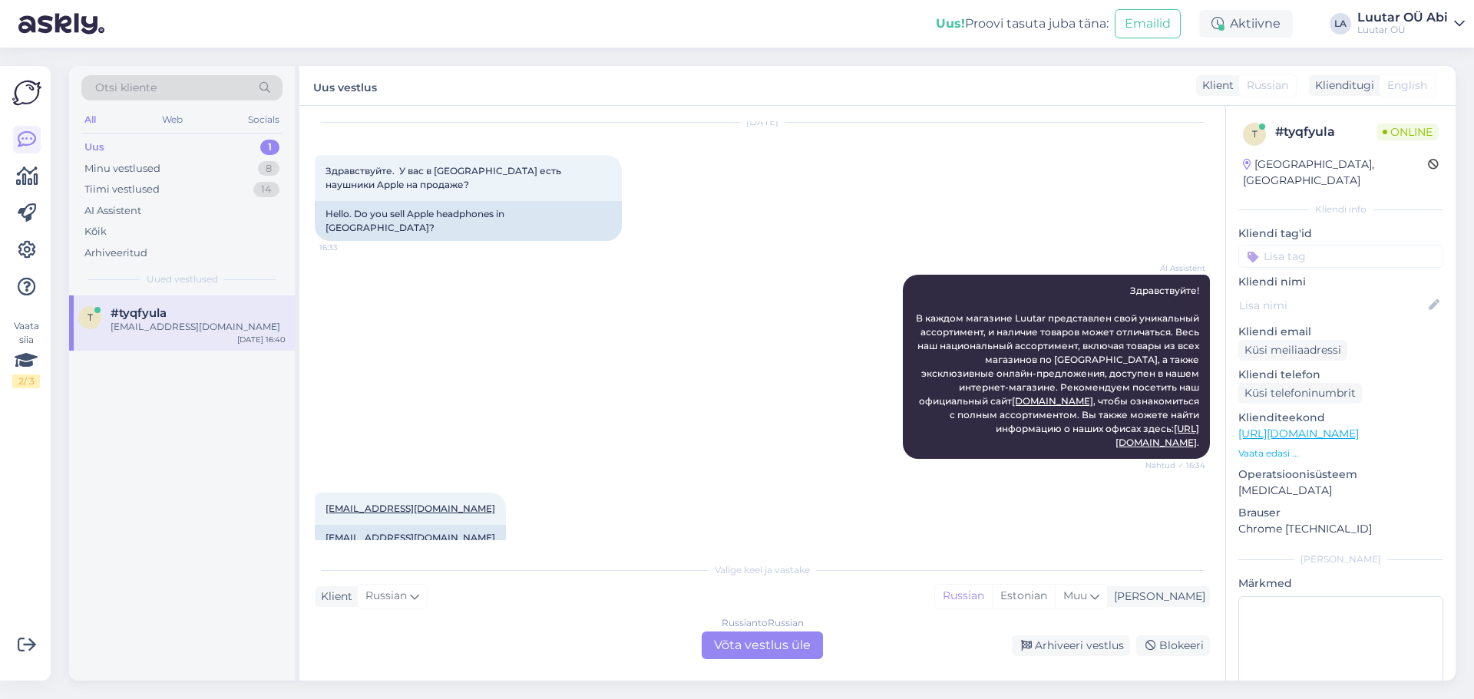
click at [616, 301] on div "AI Assistent Здравствуйте! В каждом магазине Luutar представлен свой уникальный…" at bounding box center [762, 367] width 895 height 218
click at [735, 645] on div "Russian to Russian Võta vestlus üle" at bounding box center [762, 646] width 121 height 28
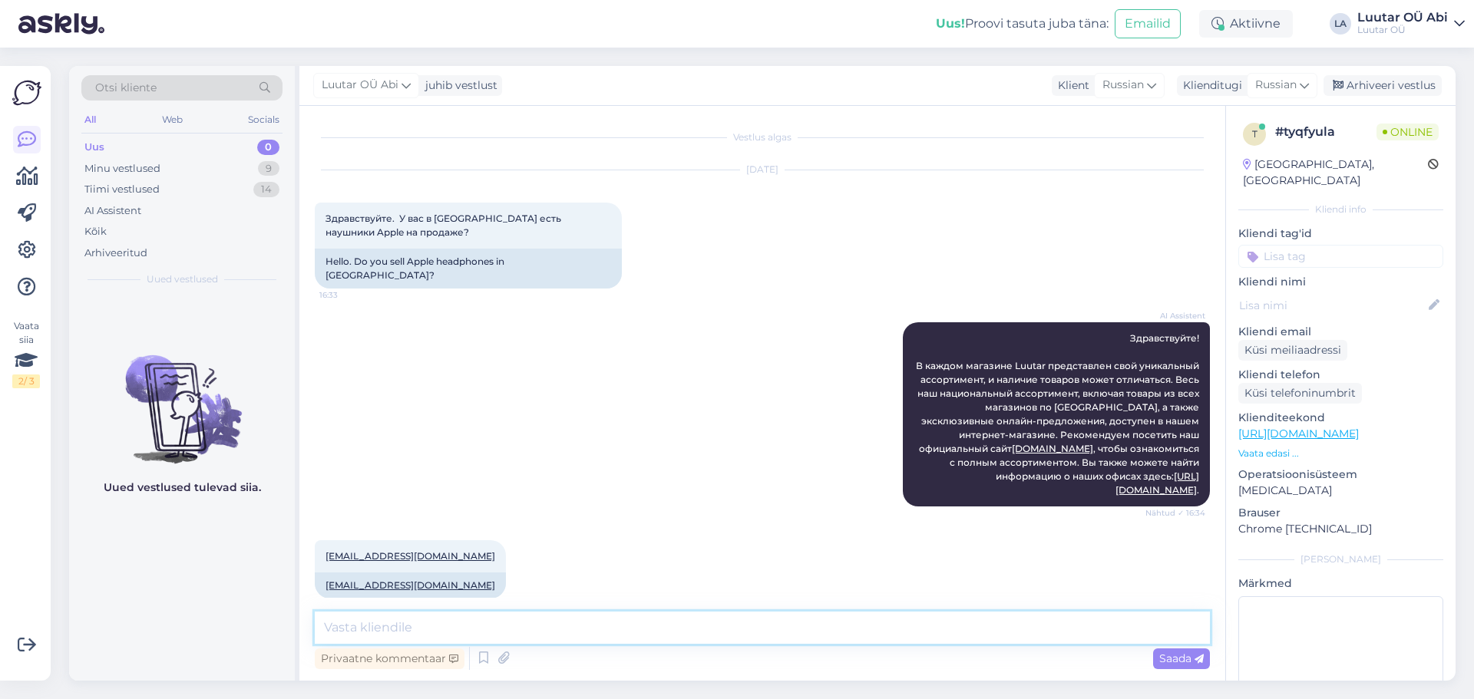
paste textarea "[URL][DOMAIN_NAME]"
type textarea "[URL][DOMAIN_NAME]"
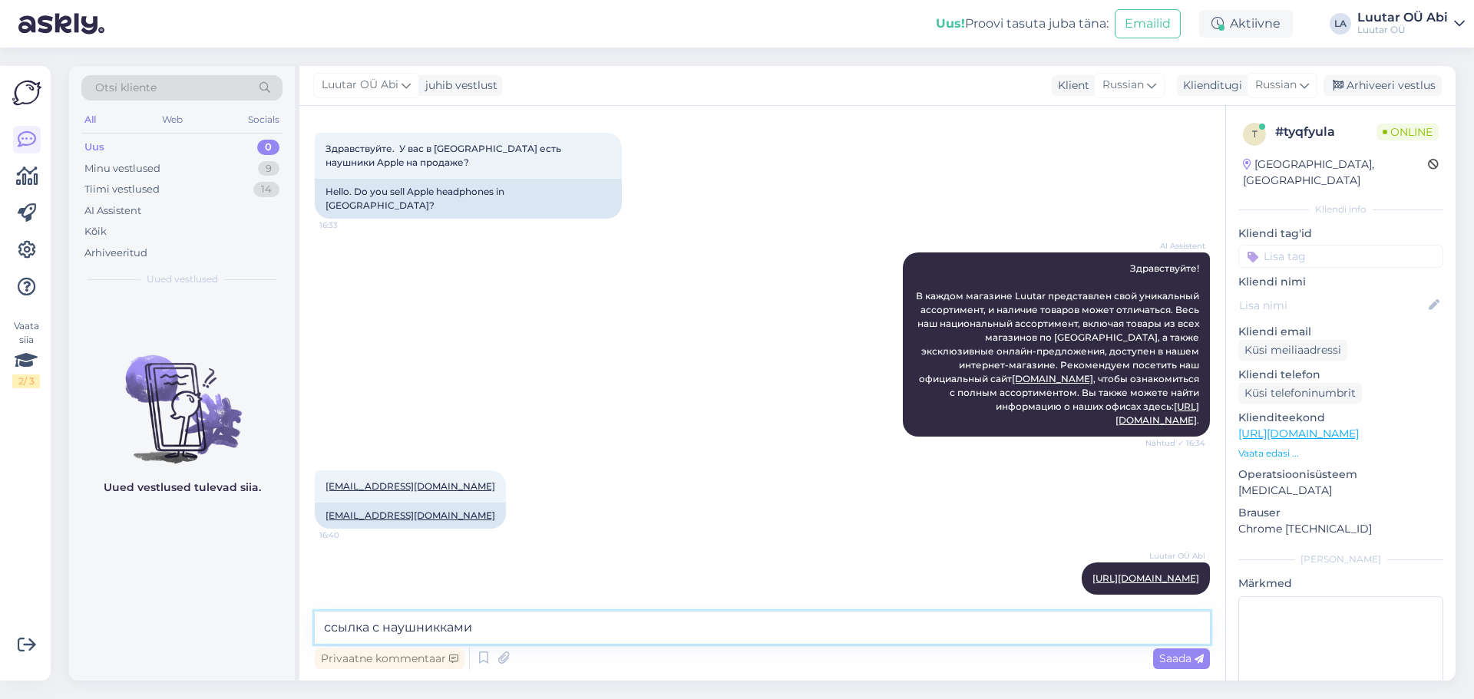
click at [442, 634] on textarea "ссылка с наушникками" at bounding box center [762, 628] width 895 height 32
click at [474, 619] on textarea "ссылка с наушниками" at bounding box center [762, 628] width 895 height 32
type textarea "ссылка с наушниками, что в [GEOGRAPHIC_DATA]"
